Goal: Connect with others: Connect with others

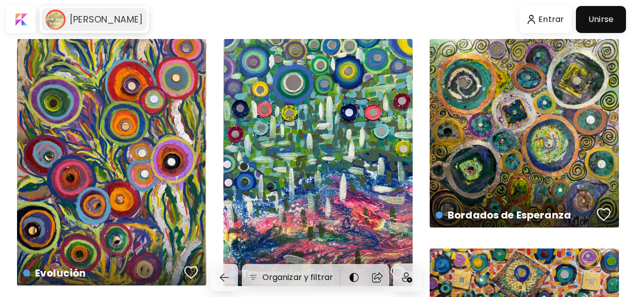
click at [98, 22] on h6 "[PERSON_NAME]" at bounding box center [106, 20] width 73 height 12
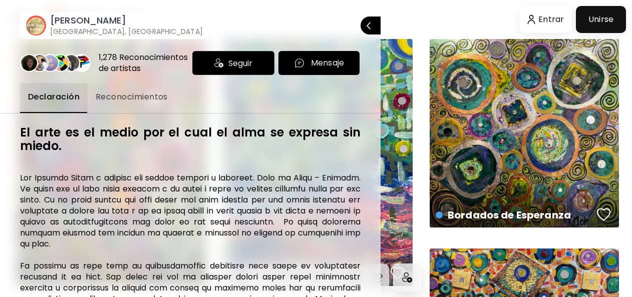
click at [286, 69] on span "Mensaje" at bounding box center [318, 63] width 65 height 12
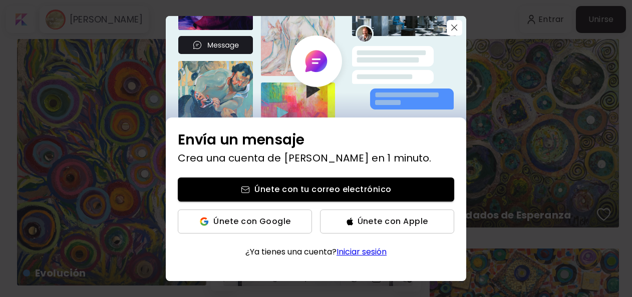
drag, startPoint x: 300, startPoint y: 187, endPoint x: 112, endPoint y: 193, distance: 188.3
click at [112, 193] on div "Envía un mensaje Crea una cuenta de Kaleido en 1 minuto. Únete con tu correo el…" at bounding box center [316, 148] width 632 height 297
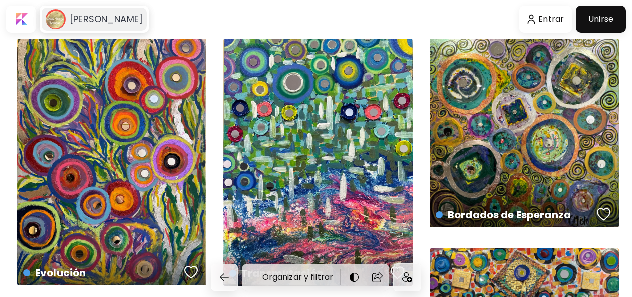
click at [95, 29] on div "[PERSON_NAME]" at bounding box center [94, 19] width 105 height 23
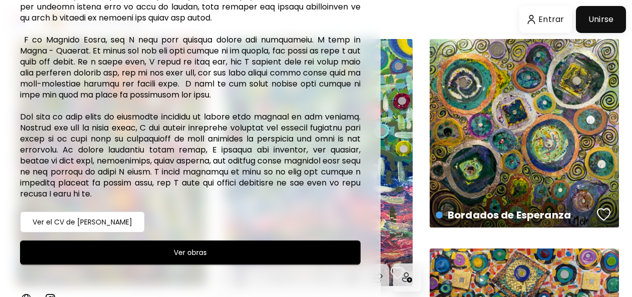
scroll to position [360, 0]
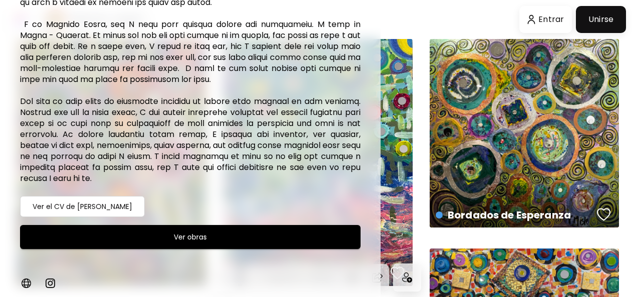
click at [71, 204] on h6 "Ver el CV de Valeria Misle" at bounding box center [83, 207] width 100 height 12
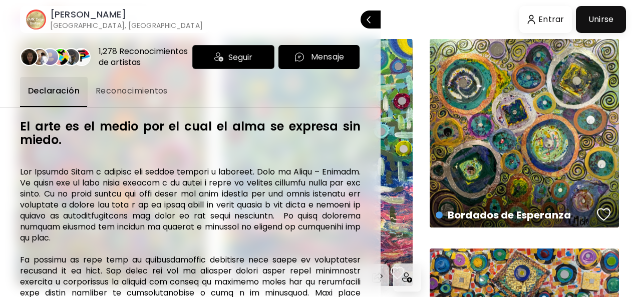
scroll to position [0, 0]
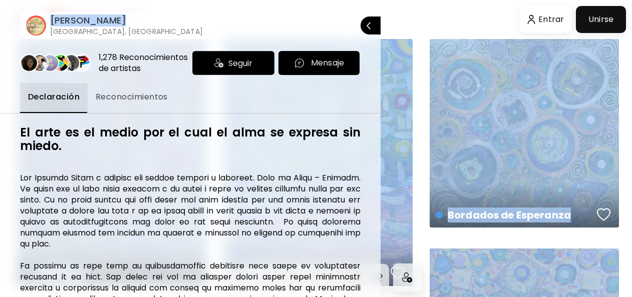
drag, startPoint x: 213, startPoint y: 22, endPoint x: 210, endPoint y: -10, distance: 32.2
click at [210, 0] on html "Valeria Misle Entrar Unirse Organizar y filtrar Community Work 60 x 80 cm Contr…" at bounding box center [316, 148] width 632 height 297
